Goal: Book appointment/travel/reservation

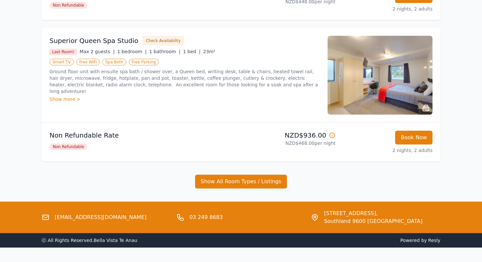
scroll to position [383, 0]
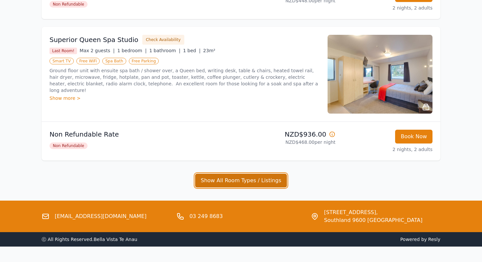
click at [240, 183] on button "Show All Room Types / Listings" at bounding box center [241, 180] width 92 height 14
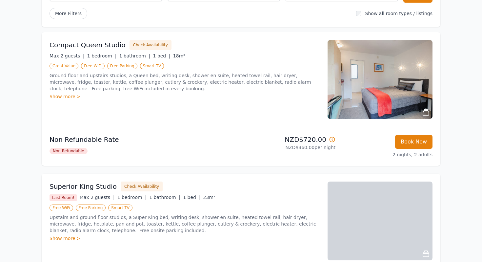
scroll to position [94, 0]
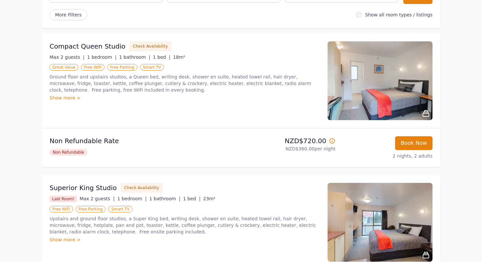
click at [61, 95] on div "Show more >" at bounding box center [185, 97] width 270 height 7
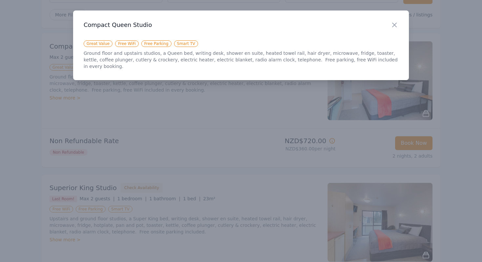
click at [165, 79] on div at bounding box center [241, 131] width 482 height 262
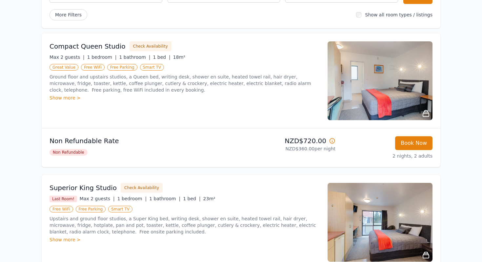
click at [341, 101] on img at bounding box center [380, 80] width 105 height 79
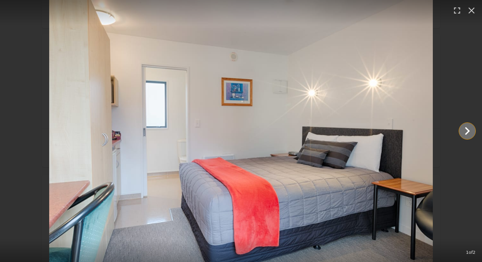
click at [466, 133] on icon "Show slide 2 of 2" at bounding box center [467, 131] width 16 height 16
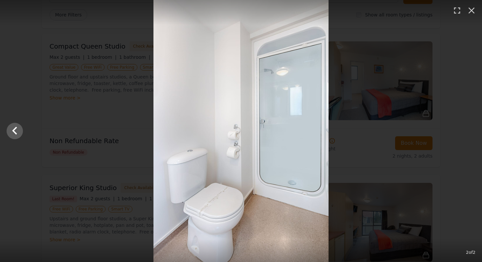
click at [466, 133] on div at bounding box center [241, 131] width 482 height 262
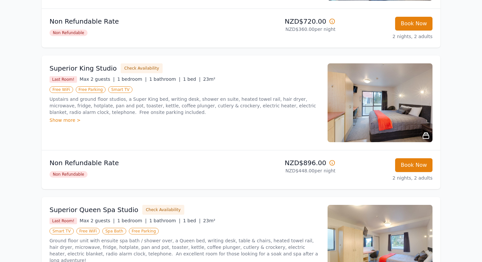
scroll to position [217, 0]
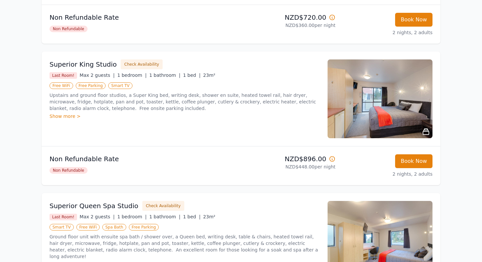
click at [56, 116] on div "Show more >" at bounding box center [185, 116] width 270 height 7
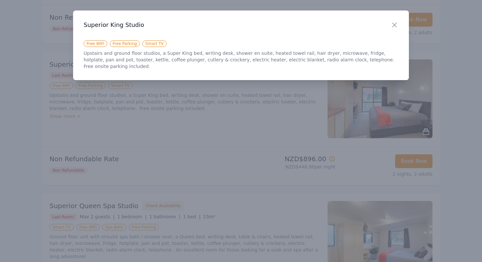
click at [211, 128] on div at bounding box center [241, 131] width 482 height 262
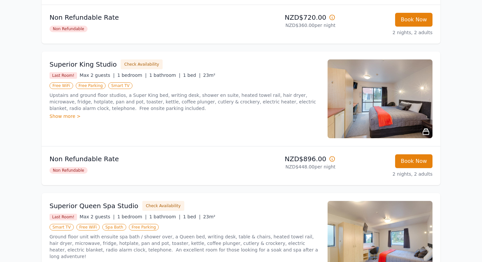
click at [346, 110] on img at bounding box center [380, 98] width 105 height 79
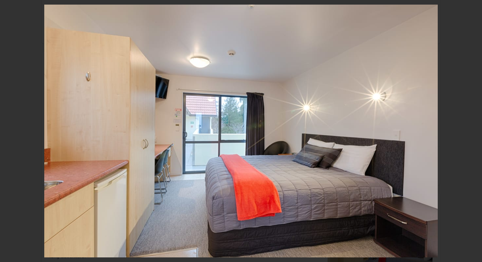
click at [466, 133] on icon "Show slide 2 of 2" at bounding box center [467, 131] width 5 height 8
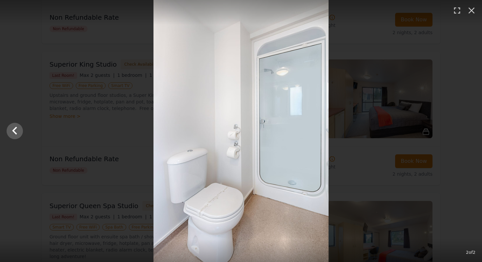
click at [466, 133] on div at bounding box center [241, 131] width 482 height 262
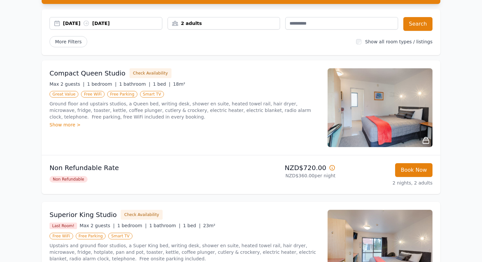
scroll to position [62, 0]
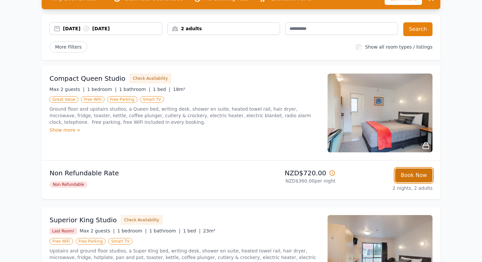
click at [414, 177] on button "Book Now" at bounding box center [413, 175] width 37 height 14
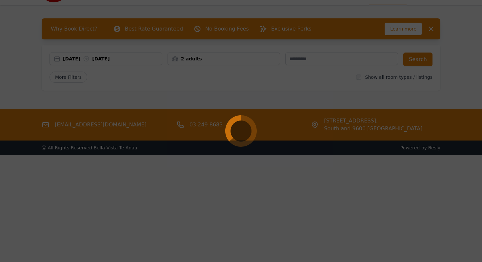
scroll to position [31, 0]
select select "**"
